Goal: Find specific fact: Find specific fact

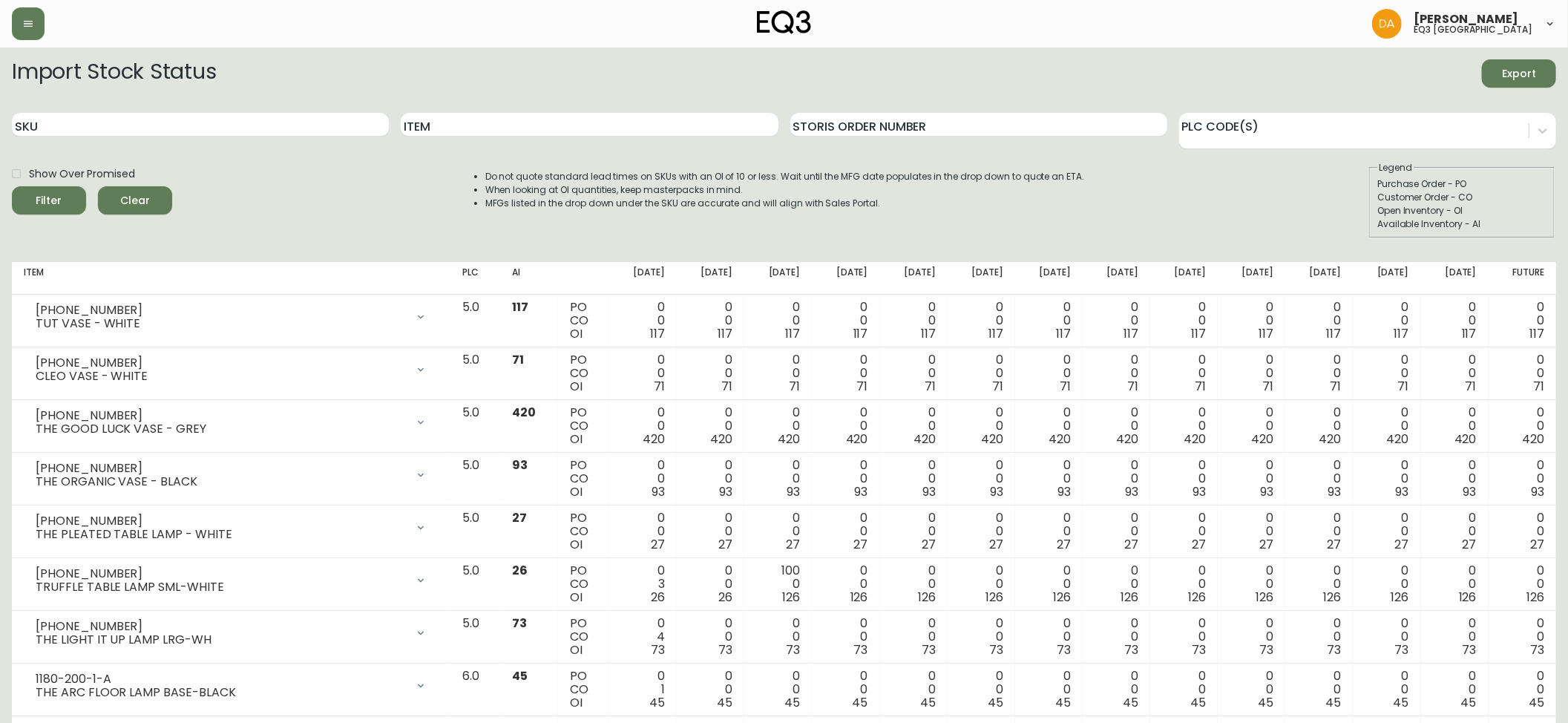
click at [440, 129] on input "Item" at bounding box center [589, 124] width 377 height 23
type input "ALFI"
click at [12, 187] on button "Filter" at bounding box center [49, 200] width 74 height 29
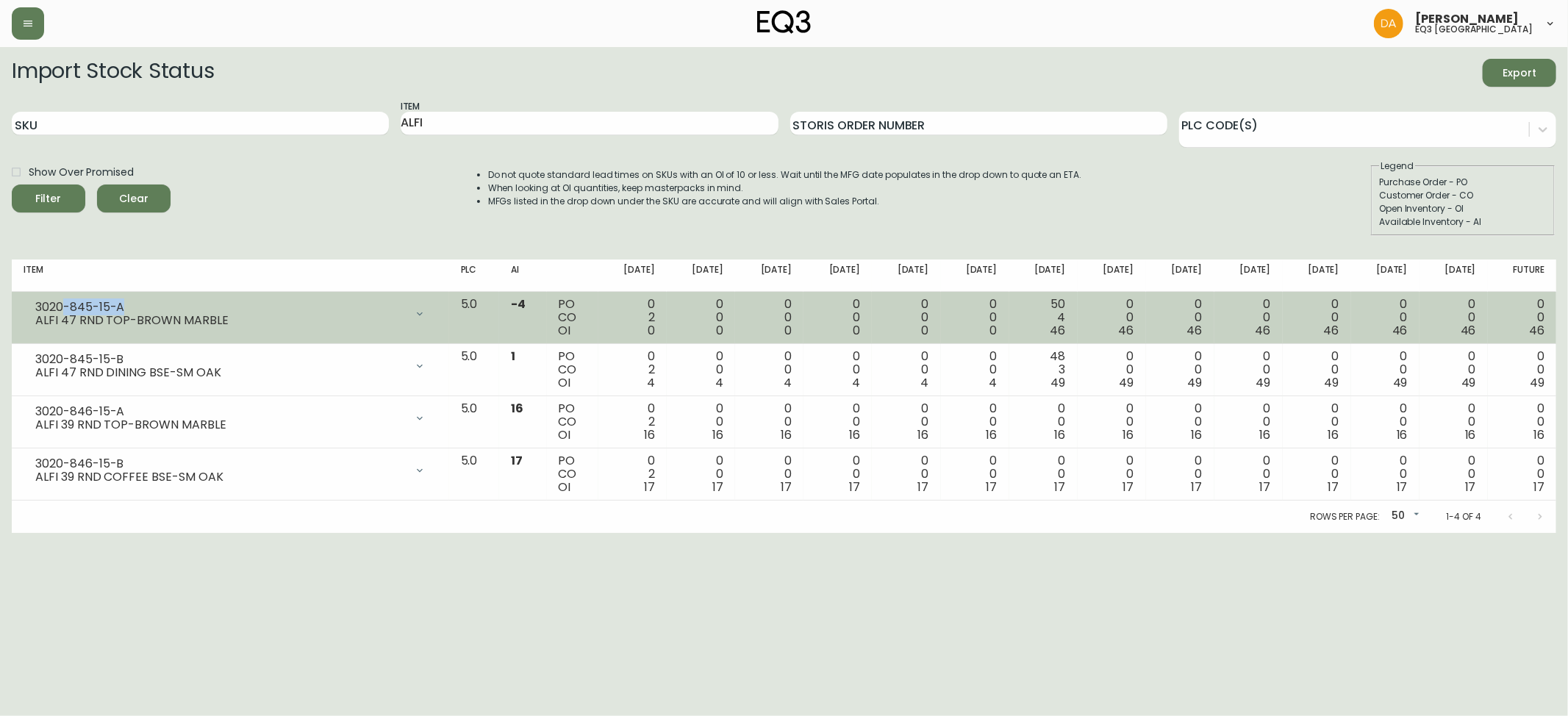
drag, startPoint x: 135, startPoint y: 309, endPoint x: 62, endPoint y: 306, distance: 73.1
click at [62, 306] on div "3020-845-15-A" at bounding box center [220, 306] width 370 height 13
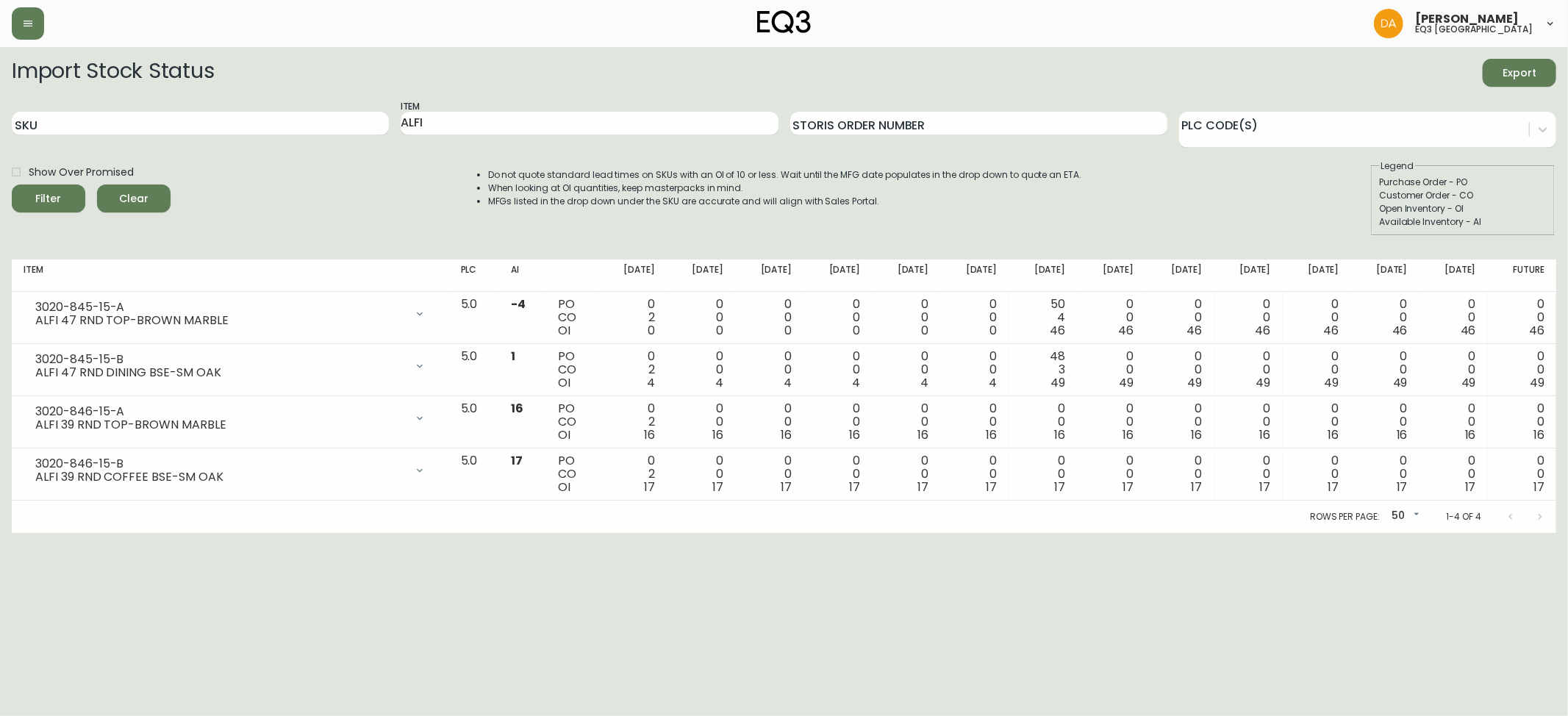
click at [500, 533] on html "[PERSON_NAME] eq3 calgary Import Stock Status Export SKU Item ALFI Storis Order…" at bounding box center [784, 266] width 1568 height 533
drag, startPoint x: 113, startPoint y: 113, endPoint x: 116, endPoint y: 133, distance: 20.2
click at [113, 113] on input "SKU" at bounding box center [200, 123] width 377 height 23
click at [116, 211] on button "Clear" at bounding box center [133, 198] width 74 height 28
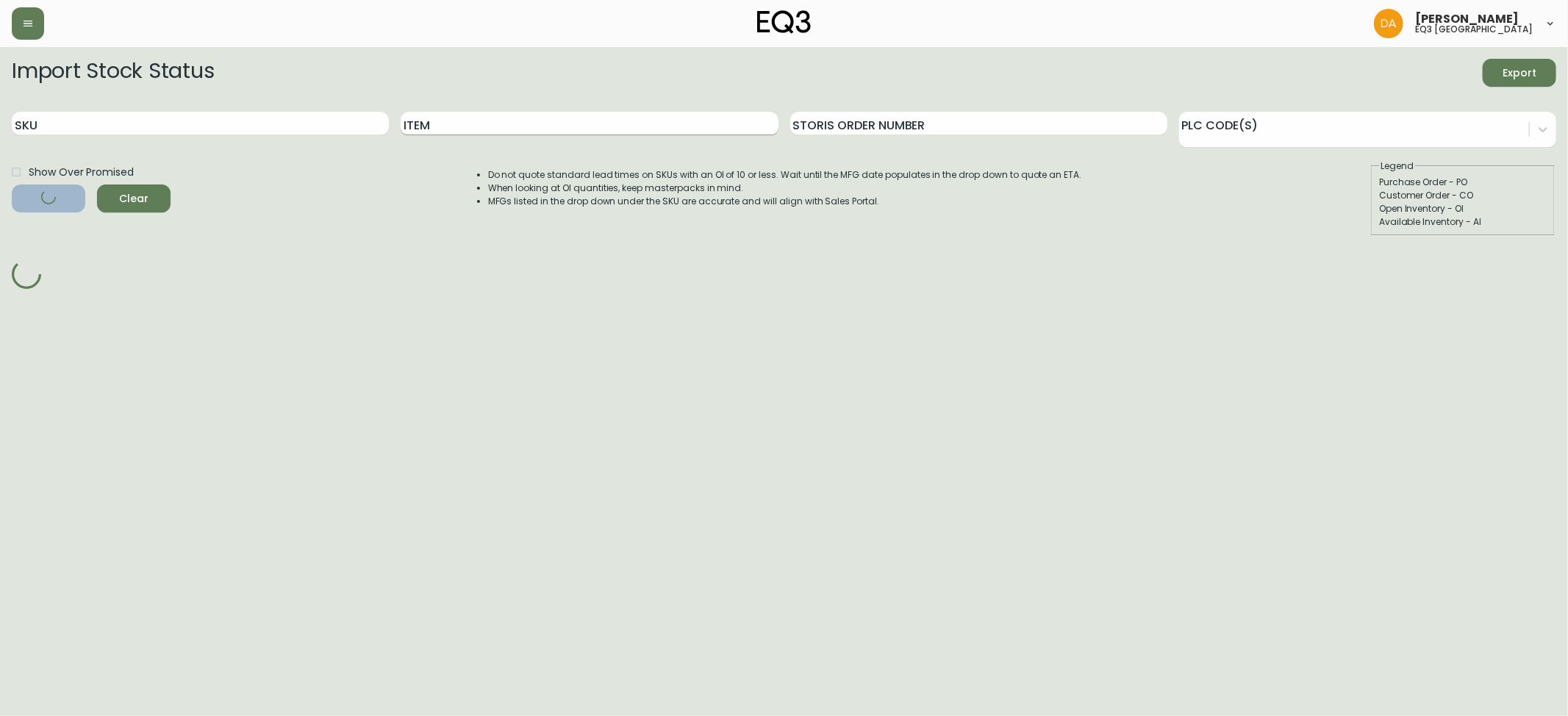
click at [456, 129] on input "Item" at bounding box center [589, 123] width 377 height 23
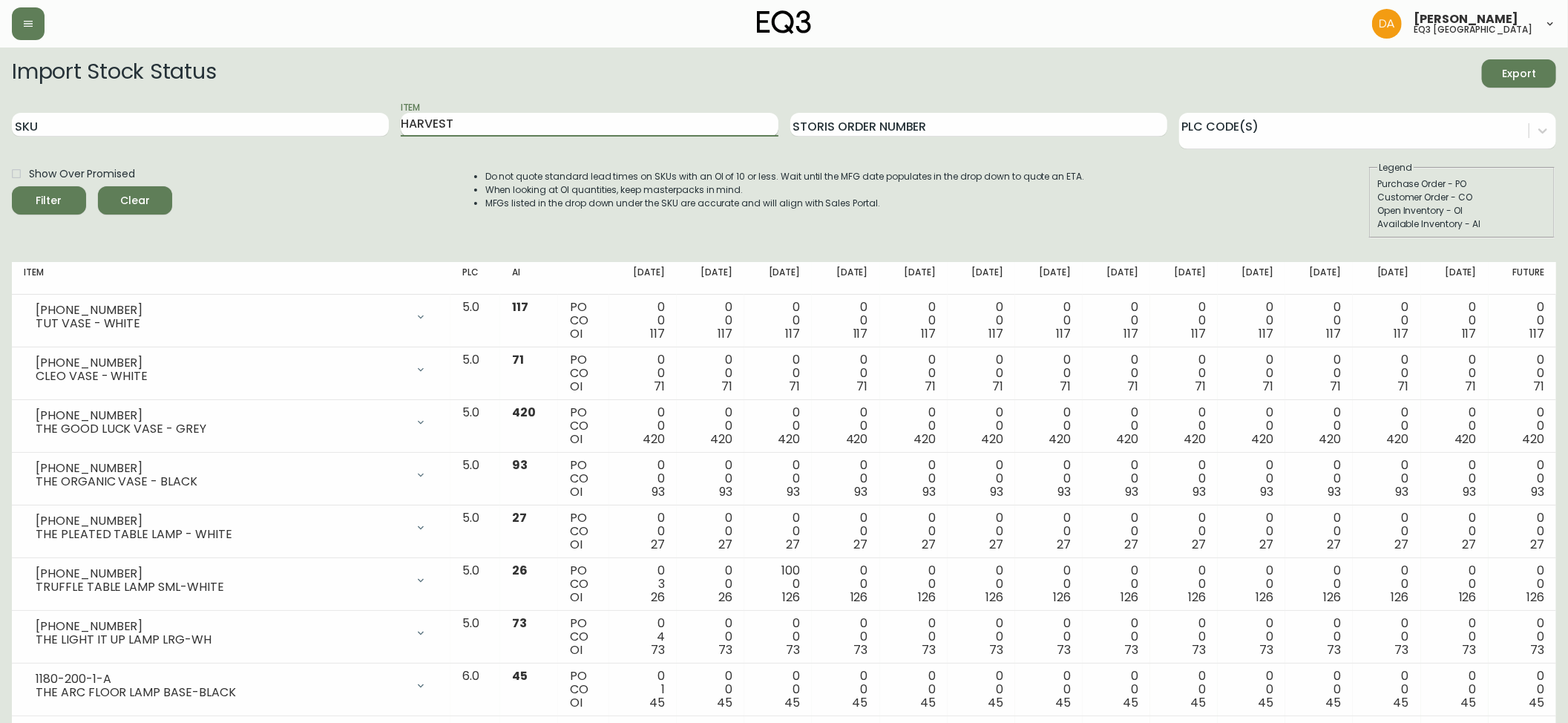
type input "HARVEST"
click at [12, 187] on button "Filter" at bounding box center [49, 200] width 74 height 29
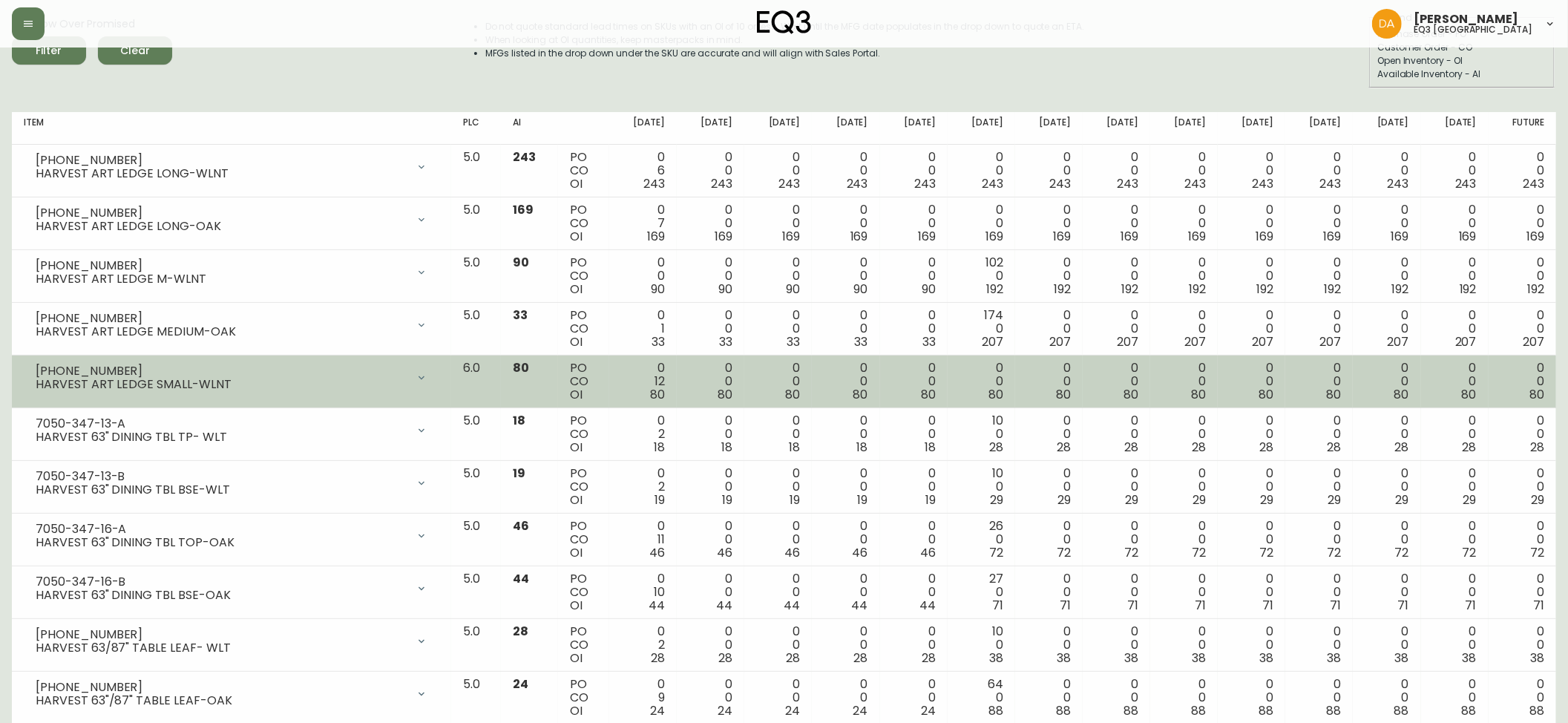
scroll to position [330, 0]
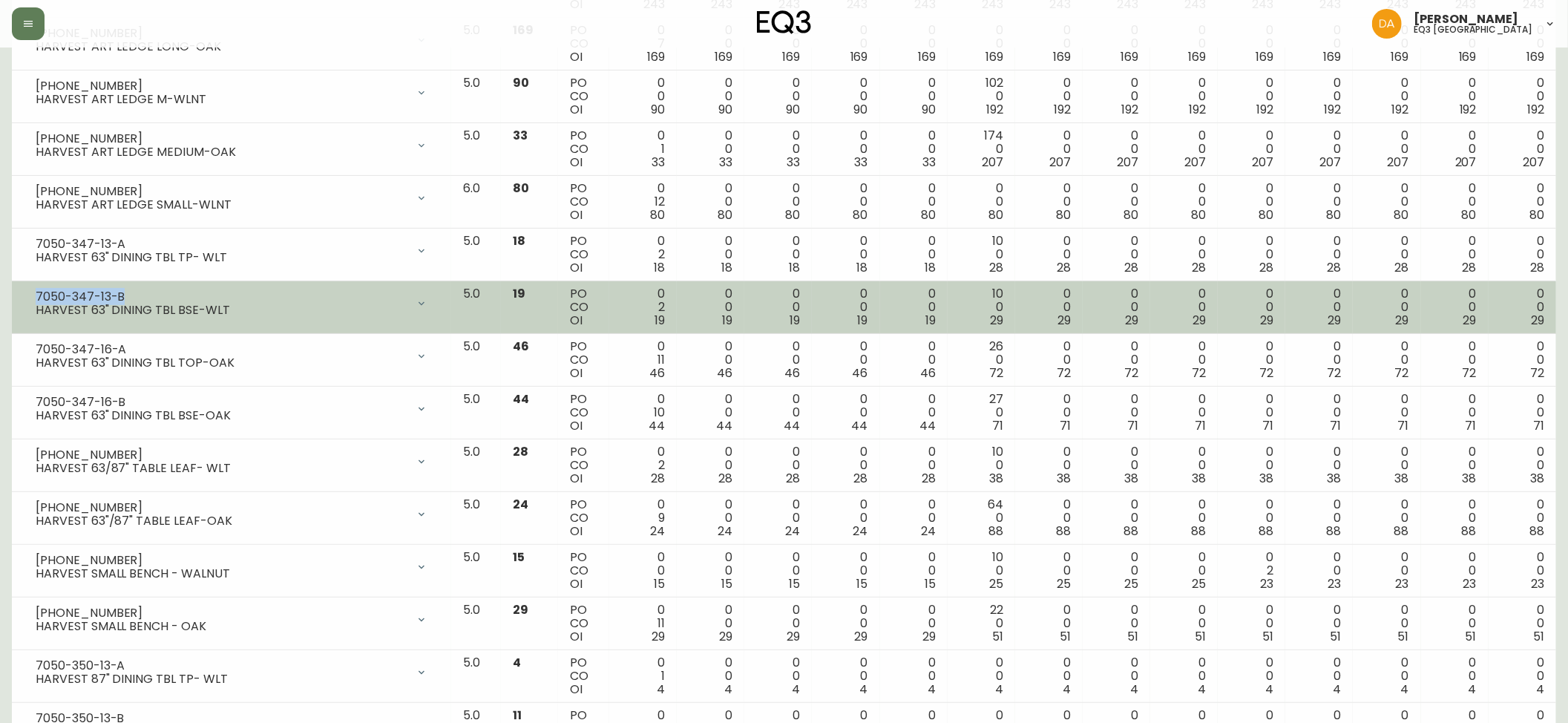
drag, startPoint x: 122, startPoint y: 295, endPoint x: 36, endPoint y: 300, distance: 86.1
click at [36, 300] on div "7050-347-13-B" at bounding box center [221, 296] width 371 height 13
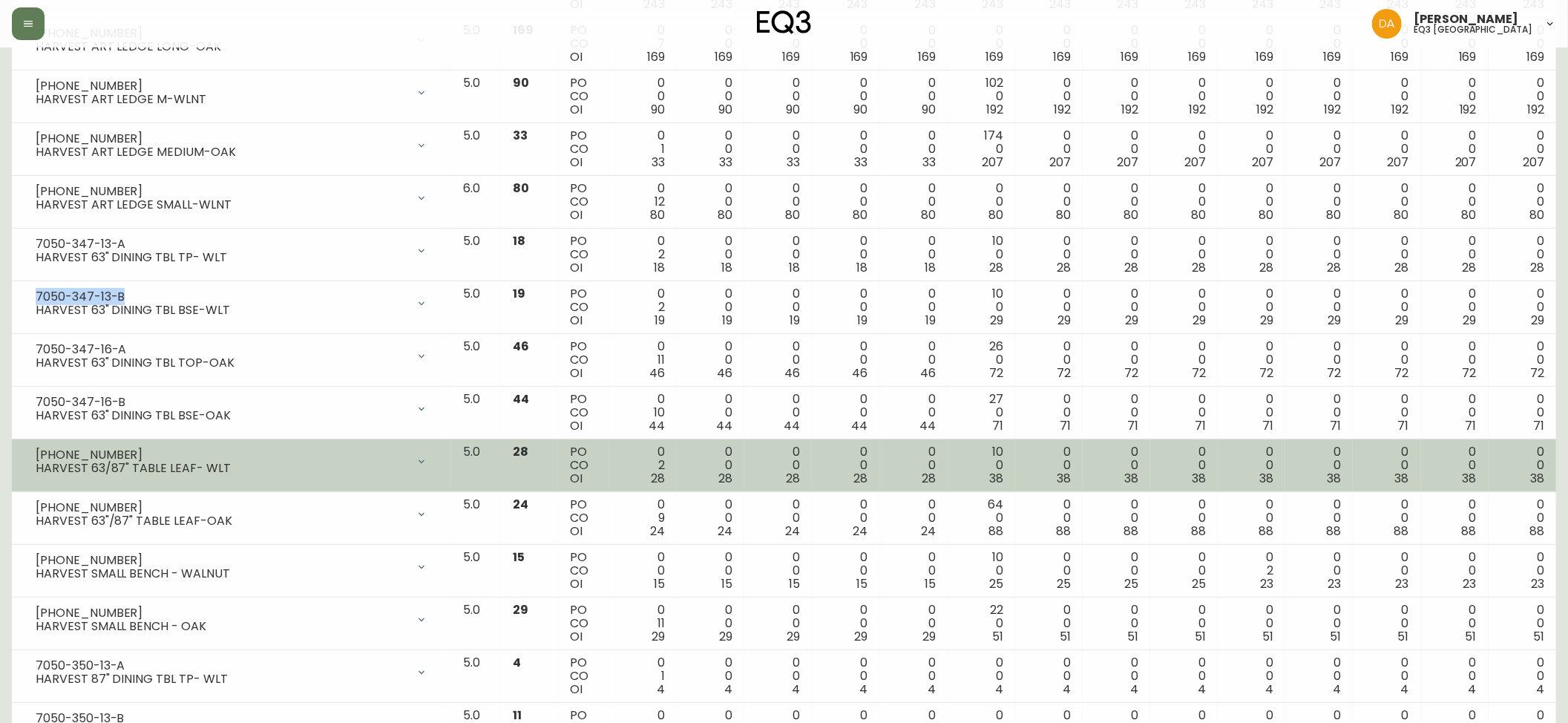
copy div "7050-347-13-B"
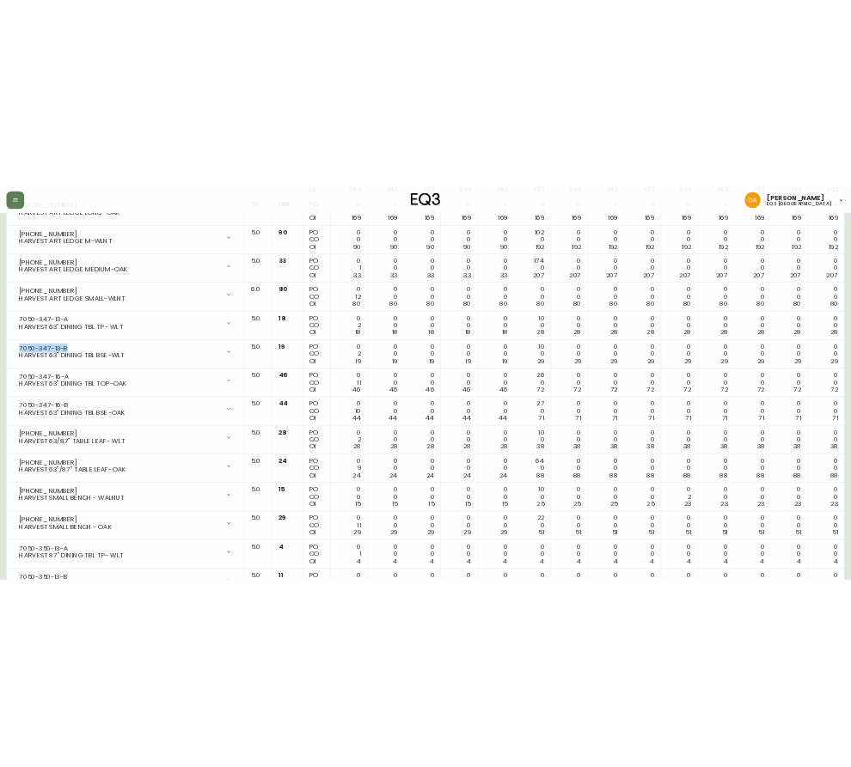
scroll to position [394, 0]
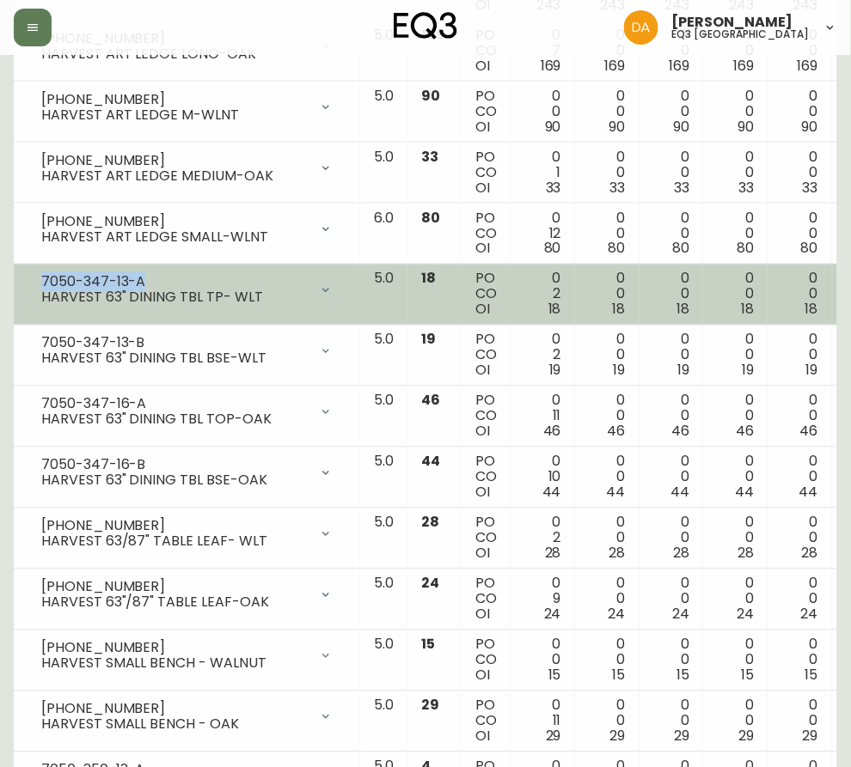
drag, startPoint x: 143, startPoint y: 286, endPoint x: 39, endPoint y: 270, distance: 105.2
click at [39, 270] on td "7050-347-13-A HARVEST 63" DINING TBL TP- WLT Opening Balance 20 ( [DATE] ) Cust…" at bounding box center [187, 295] width 346 height 61
copy div "7050-347-13-A"
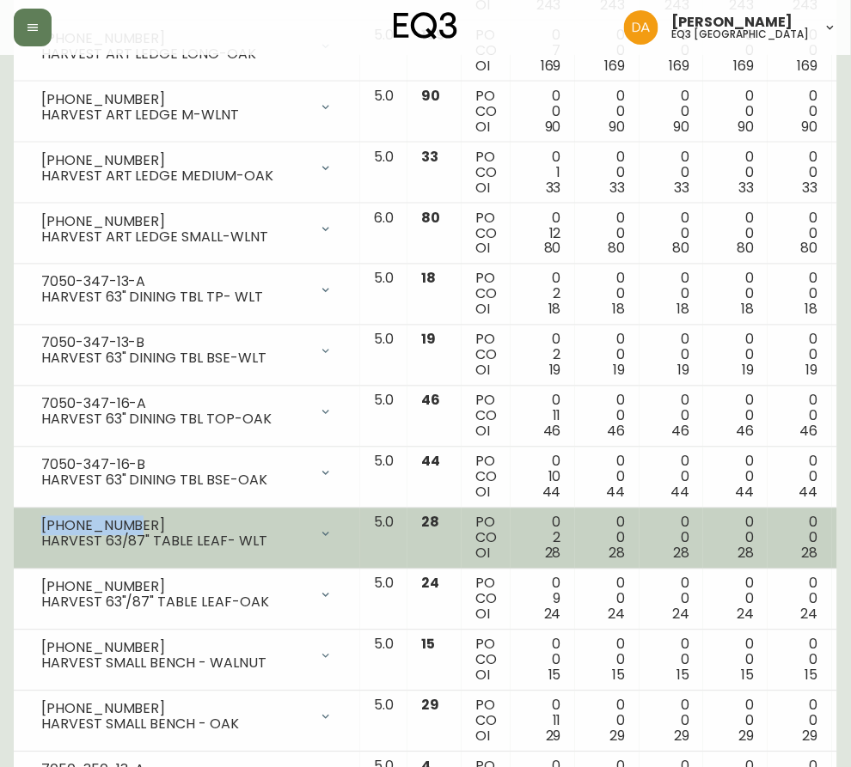
drag, startPoint x: 129, startPoint y: 527, endPoint x: 45, endPoint y: 516, distance: 84.9
click at [45, 516] on td "[PHONE_NUMBER] HARVEST 63/87" TABLE LEAF- WLT Opening Balance 30 ( [DATE] ) Ava…" at bounding box center [187, 539] width 346 height 61
copy div "[PHONE_NUMBER]"
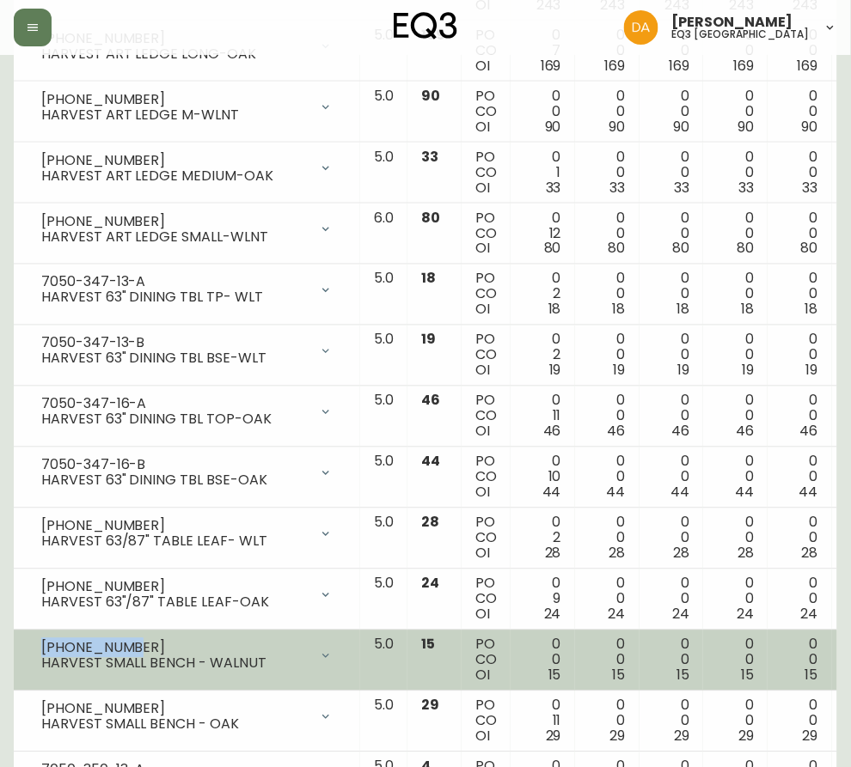
drag, startPoint x: 124, startPoint y: 648, endPoint x: 41, endPoint y: 644, distance: 82.6
click at [41, 644] on div "[PHONE_NUMBER]" at bounding box center [174, 648] width 267 height 15
copy div "[PHONE_NUMBER]"
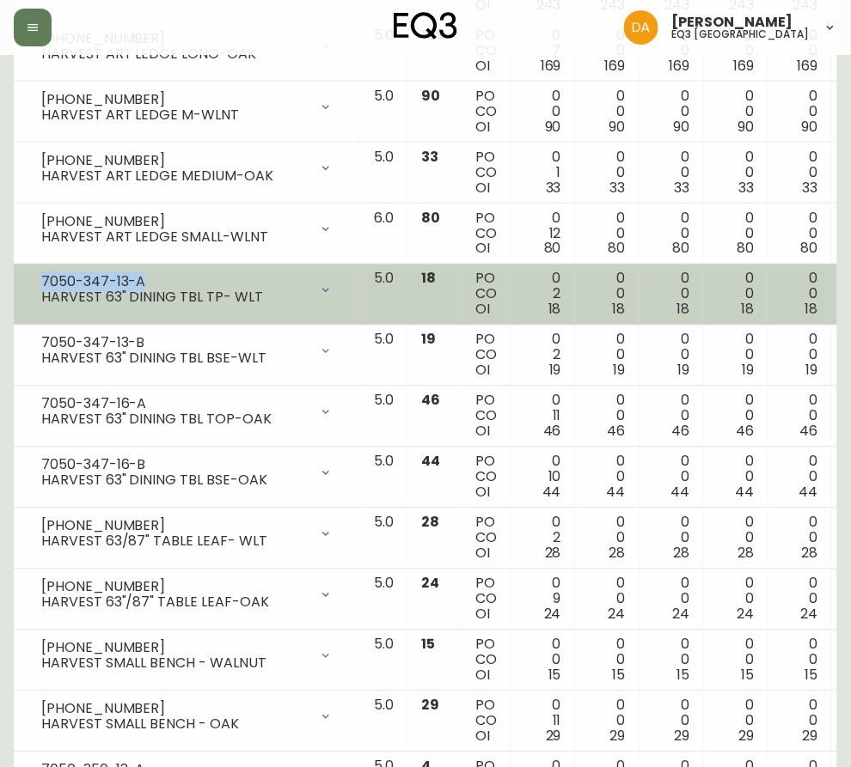
drag, startPoint x: 144, startPoint y: 283, endPoint x: 38, endPoint y: 285, distance: 106.6
click at [38, 285] on div "7050-347-13-A HARVEST 63" DINING TBL TP- WLT" at bounding box center [186, 291] width 319 height 38
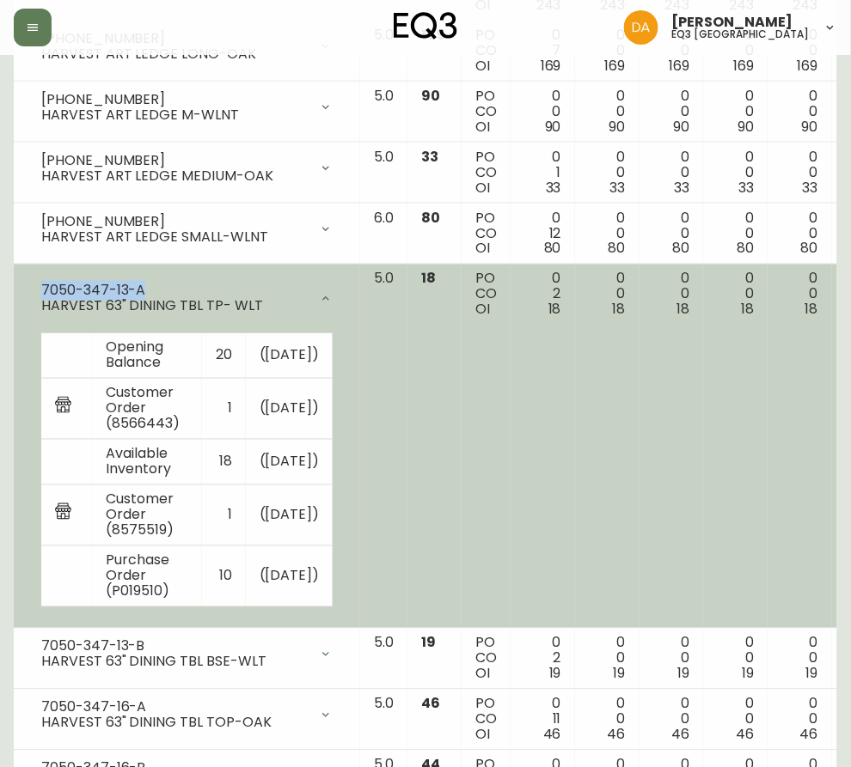
copy div "7050-347-13-A"
click at [319, 296] on icon at bounding box center [326, 299] width 14 height 14
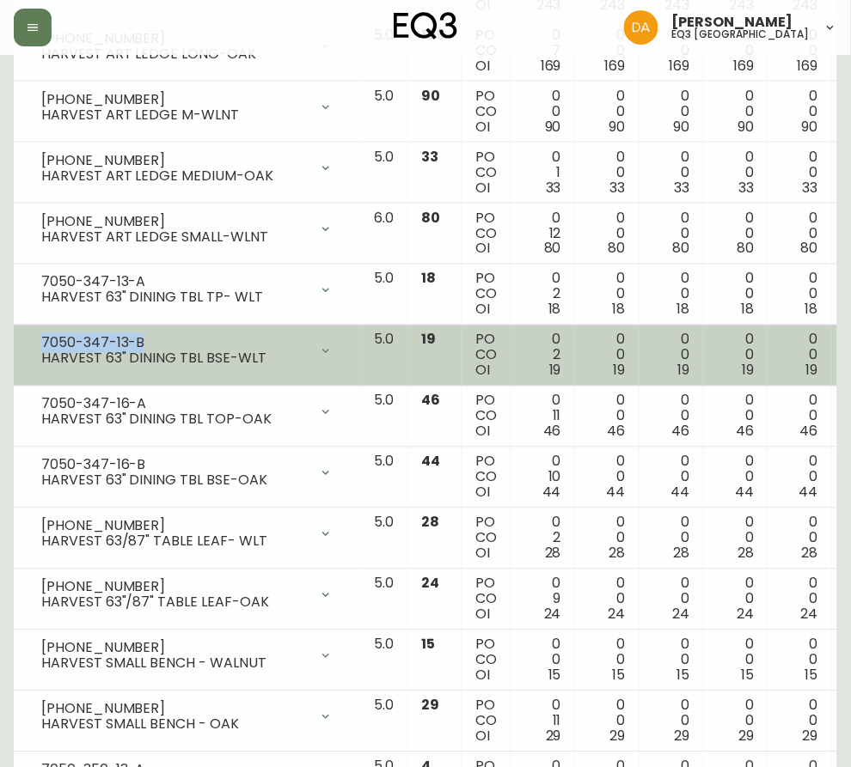
drag, startPoint x: 145, startPoint y: 344, endPoint x: 40, endPoint y: 341, distance: 105.7
click at [40, 341] on div "7050-347-13-B HARVEST 63" DINING TBL BSE-WLT" at bounding box center [186, 352] width 319 height 38
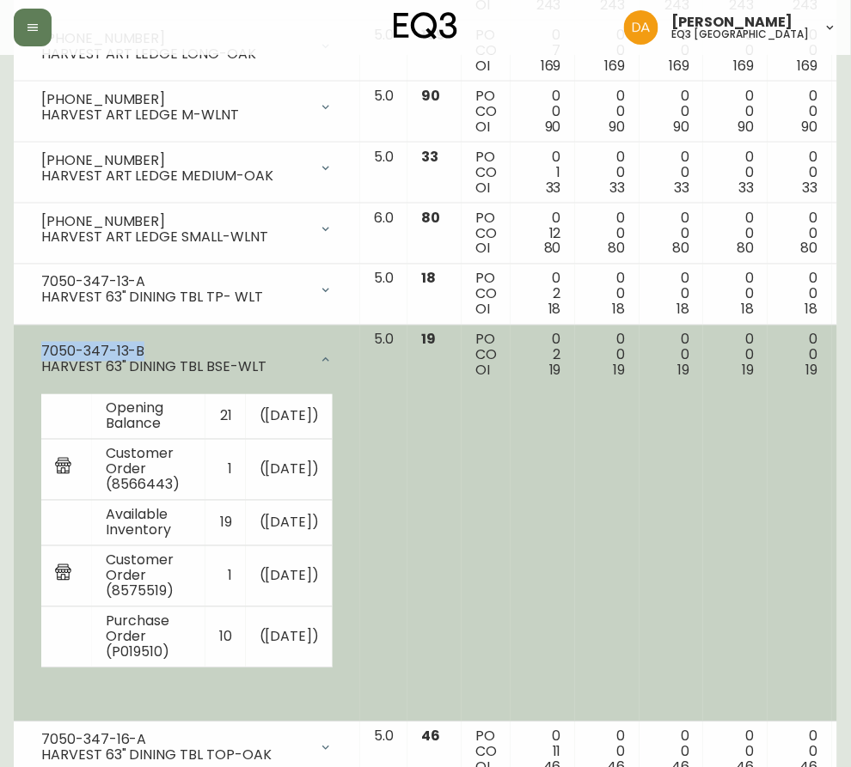
copy div "7050-347-13-B"
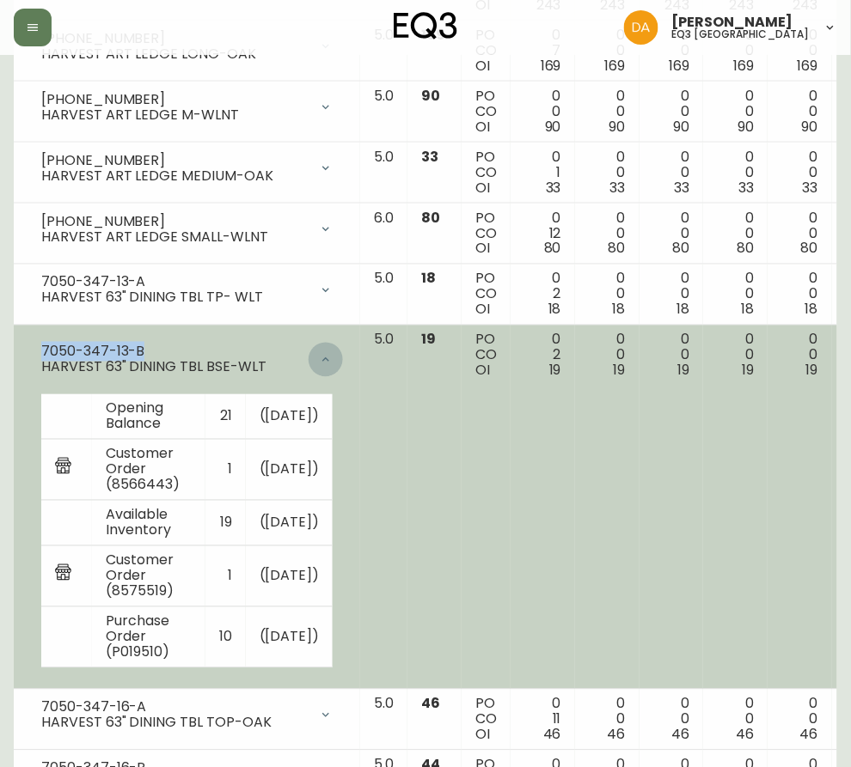
click at [319, 357] on icon at bounding box center [326, 360] width 14 height 14
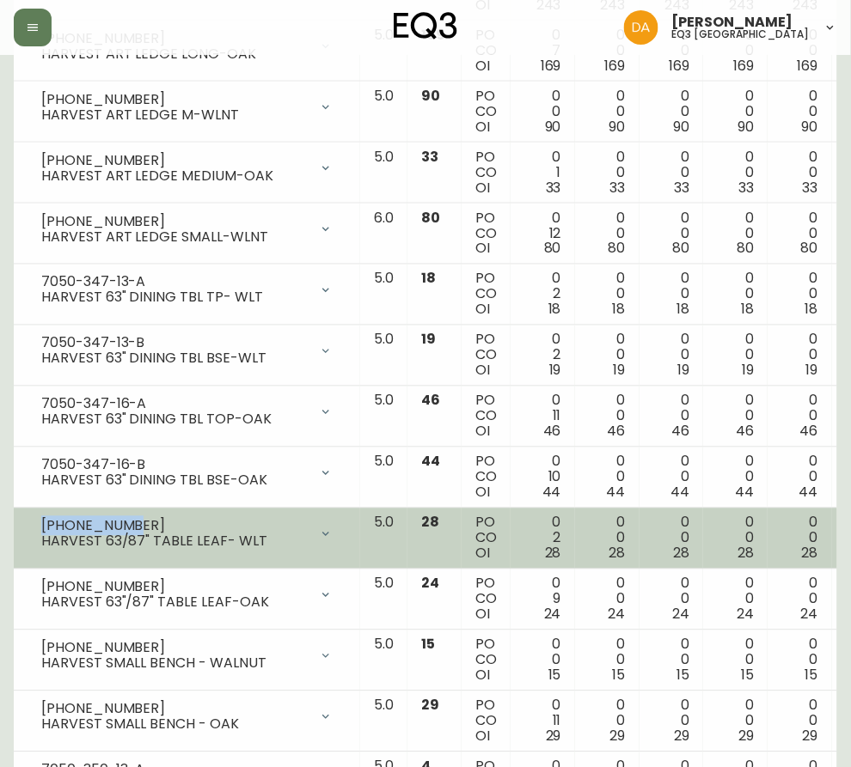
drag, startPoint x: 128, startPoint y: 528, endPoint x: 34, endPoint y: 523, distance: 93.8
click at [34, 523] on div "[PHONE_NUMBER] HARVEST 63/87" TABLE LEAF- WLT" at bounding box center [186, 535] width 319 height 38
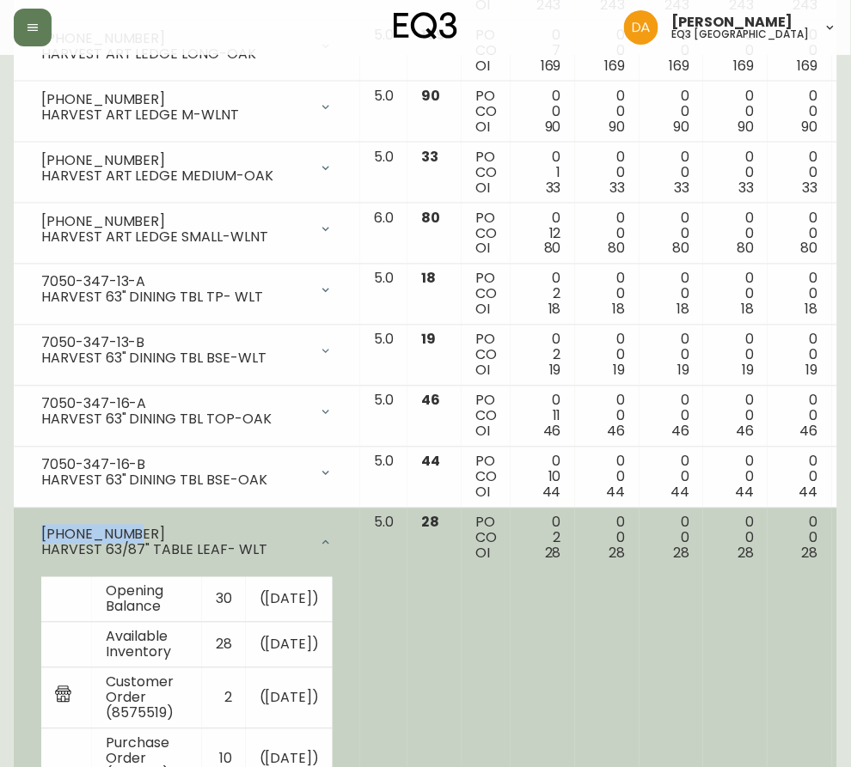
copy div "[PHONE_NUMBER]"
click at [322, 544] on icon at bounding box center [325, 542] width 7 height 4
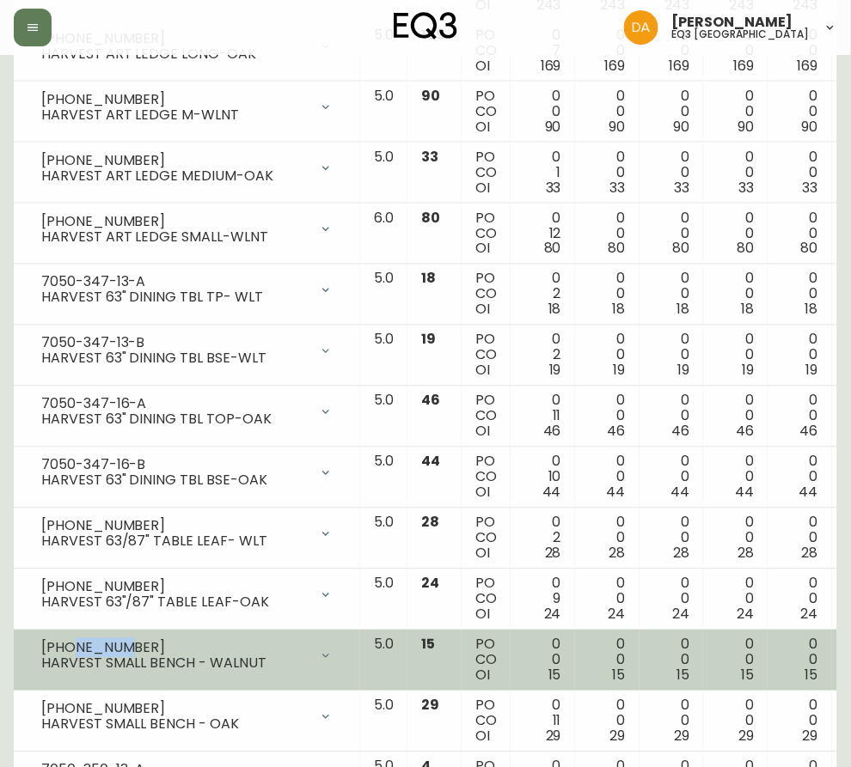
drag, startPoint x: 121, startPoint y: 650, endPoint x: 72, endPoint y: 650, distance: 49.0
click at [72, 650] on div "[PHONE_NUMBER]" at bounding box center [174, 648] width 267 height 15
drag, startPoint x: 131, startPoint y: 648, endPoint x: 43, endPoint y: 648, distance: 87.6
click at [43, 648] on div "[PHONE_NUMBER]" at bounding box center [174, 648] width 267 height 15
copy div "[PHONE_NUMBER]"
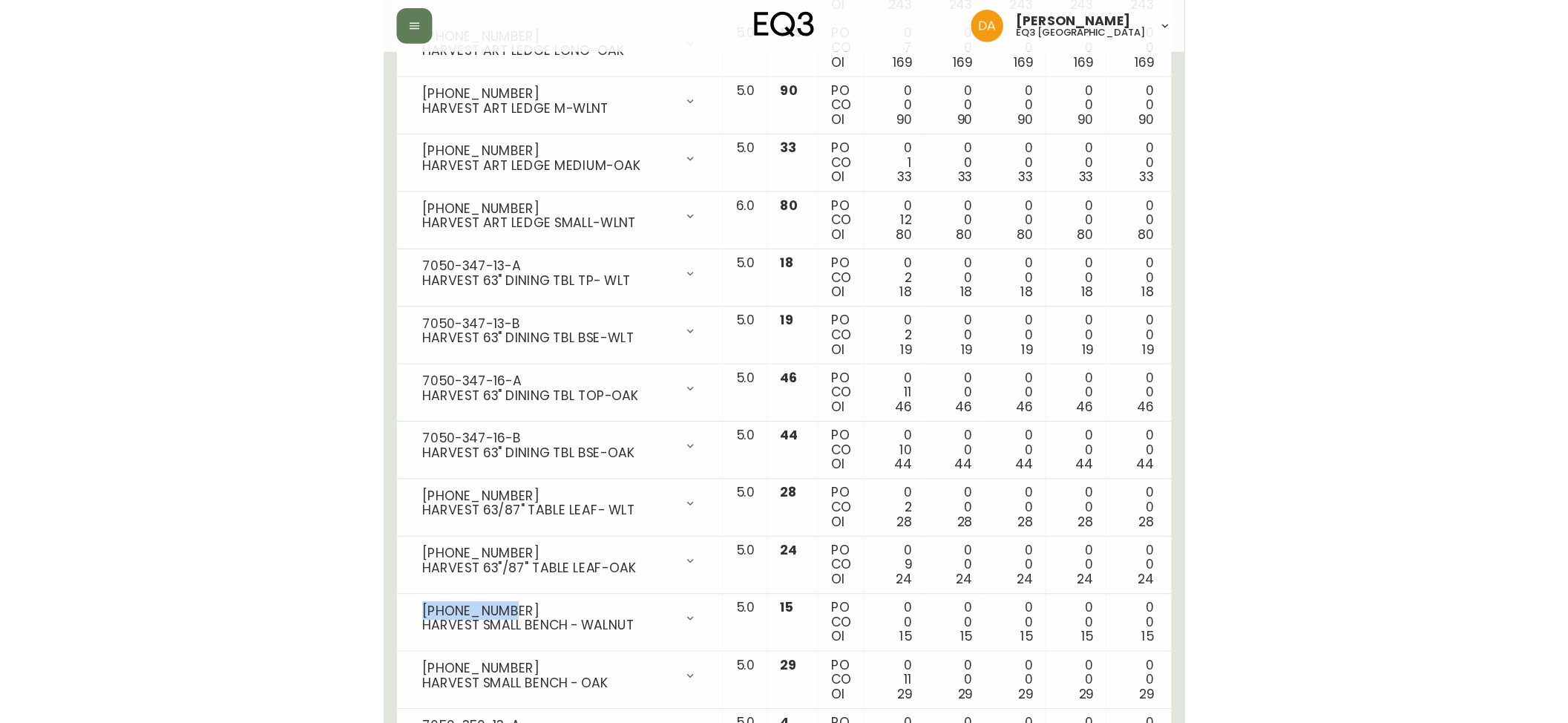
scroll to position [330, 0]
